Goal: Navigation & Orientation: Go to known website

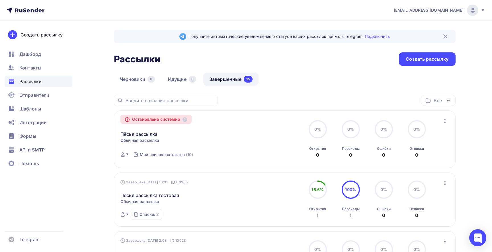
click at [323, 78] on div "Черновики 8 Идущие 0 Завершенные 15" at bounding box center [285, 84] width 342 height 22
click at [484, 8] on icon at bounding box center [483, 10] width 5 height 5
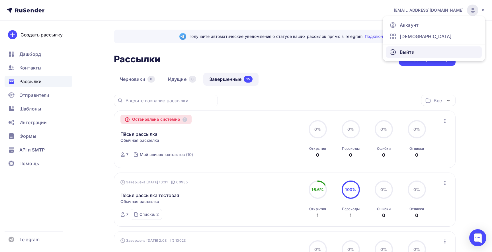
click at [415, 54] on link "Выйти" at bounding box center [434, 51] width 96 height 11
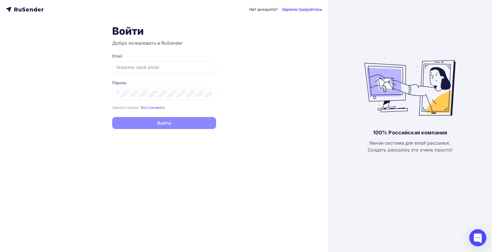
click at [26, 9] on icon at bounding box center [27, 10] width 3 height 3
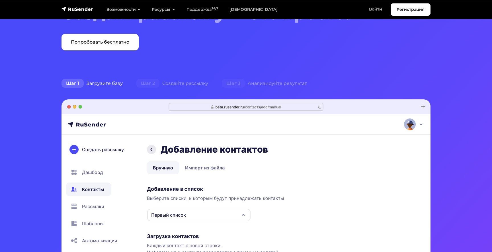
scroll to position [86, 0]
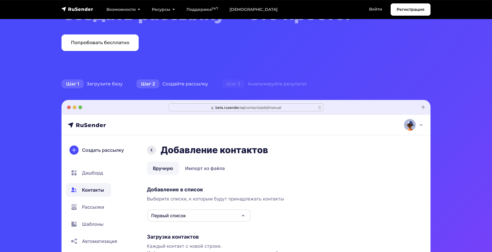
click at [179, 83] on div "Шаг 2 Создайте рассылку" at bounding box center [172, 83] width 85 height 11
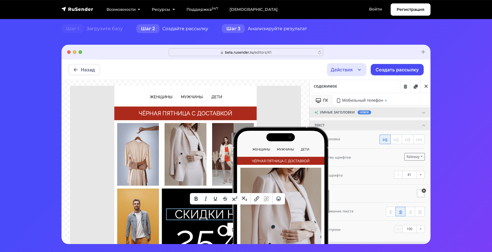
scroll to position [135, 0]
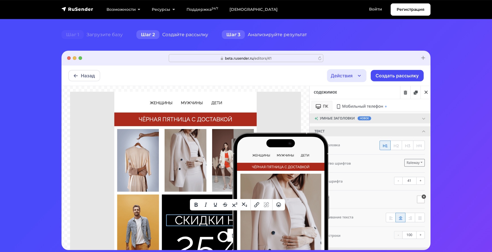
click at [257, 35] on div "Шаг 3 Анализируйте результат" at bounding box center [264, 34] width 99 height 11
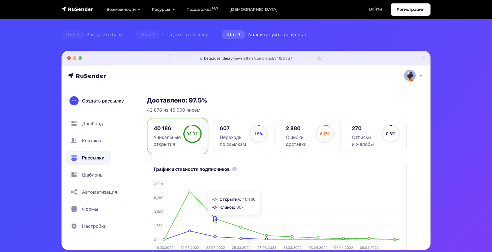
click at [247, 136] on img at bounding box center [245, 150] width 369 height 199
click at [294, 131] on img at bounding box center [245, 150] width 369 height 199
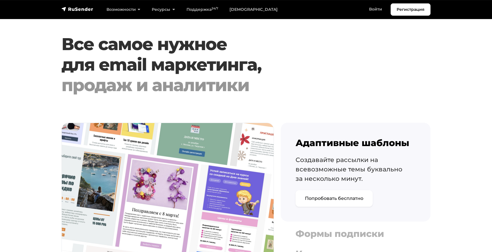
scroll to position [550, 0]
click at [202, 85] on div "продаж и аналитики" at bounding box center [230, 85] width 338 height 20
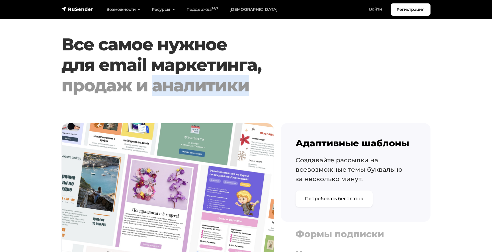
click at [202, 85] on div "продаж и аналитики" at bounding box center [230, 85] width 338 height 20
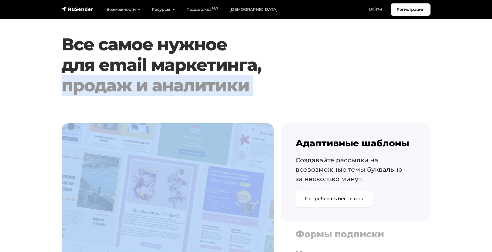
click at [202, 85] on div "продаж и аналитики" at bounding box center [230, 85] width 338 height 20
click at [296, 79] on div "продаж и аналитики" at bounding box center [230, 85] width 338 height 20
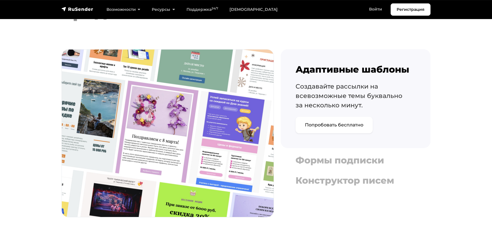
scroll to position [624, 0]
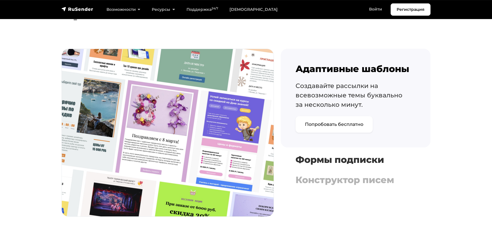
click at [328, 158] on h4 "Формы подписки" at bounding box center [355, 159] width 120 height 11
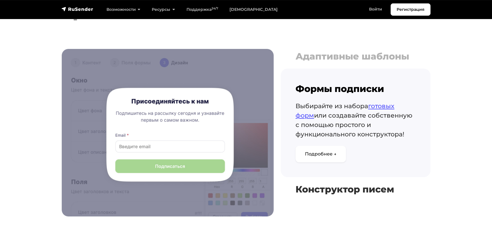
click at [332, 187] on h4 "Конструктор писем" at bounding box center [355, 189] width 120 height 11
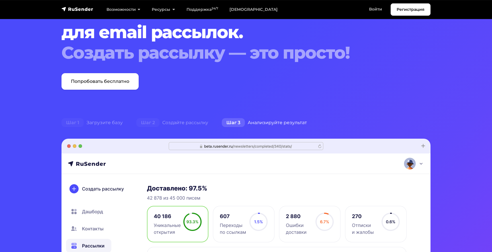
scroll to position [52, 0]
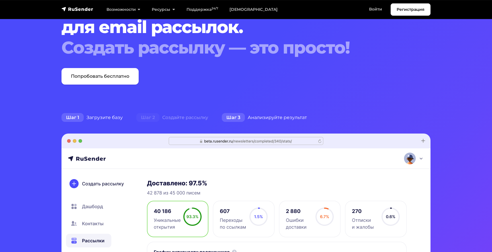
click at [111, 113] on div "Шаг 1 Загрузите базу" at bounding box center [92, 117] width 75 height 11
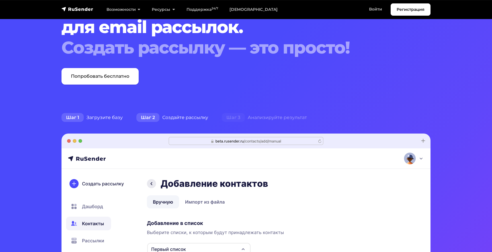
click at [186, 115] on div "Шаг 2 Создайте рассылку" at bounding box center [172, 117] width 85 height 11
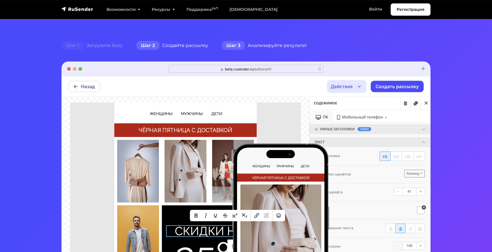
scroll to position [139, 0]
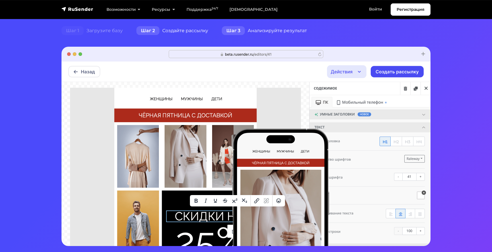
click at [268, 30] on div "Шаг 3 Анализируйте результат" at bounding box center [264, 30] width 99 height 11
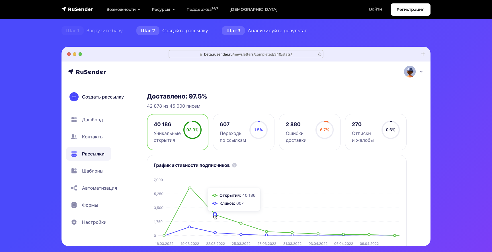
click at [187, 30] on div "Шаг 2 Создайте рассылку" at bounding box center [172, 30] width 85 height 11
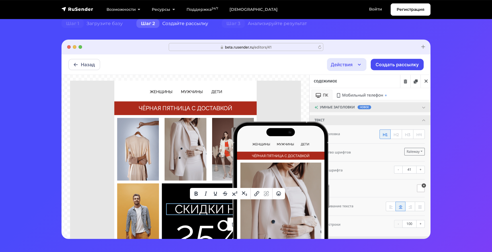
scroll to position [141, 0]
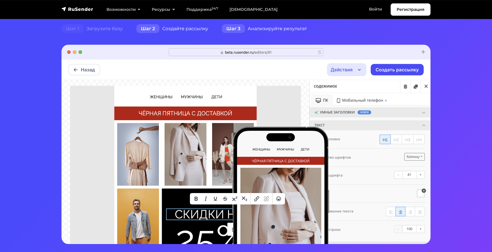
click at [253, 28] on div "Шаг 3 Анализируйте результат" at bounding box center [264, 28] width 99 height 11
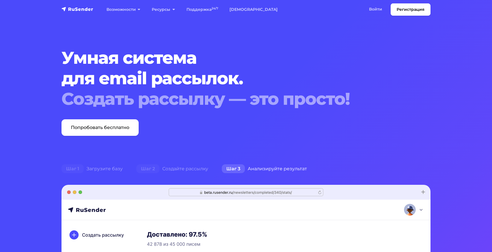
scroll to position [0, 0]
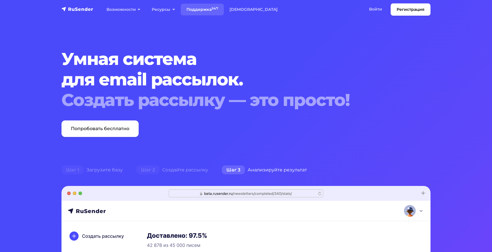
click at [215, 9] on sup "24/7" at bounding box center [215, 9] width 7 height 4
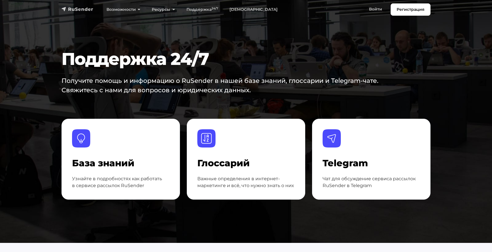
click at [85, 9] on img "navbar" at bounding box center [77, 9] width 32 height 6
